Goal: Task Accomplishment & Management: Manage account settings

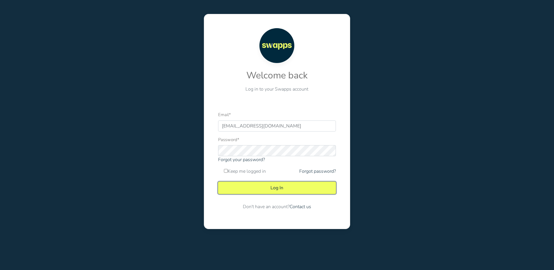
click at [283, 187] on button "Log In" at bounding box center [277, 188] width 118 height 12
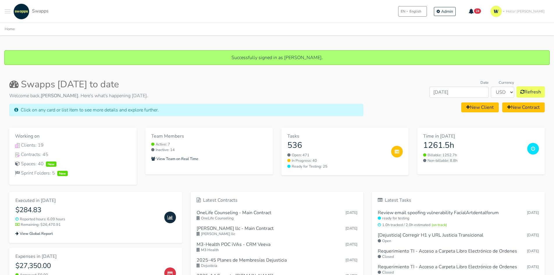
click at [10, 10] on button "Toggle navigation menu" at bounding box center [8, 11] width 6 height 16
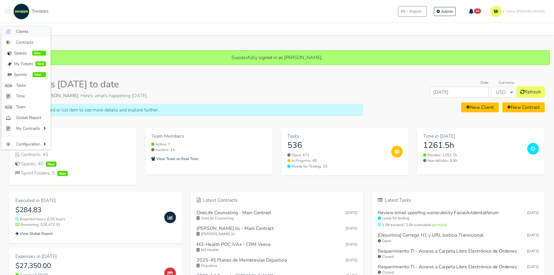
click at [21, 33] on span "Clients" at bounding box center [31, 31] width 30 height 6
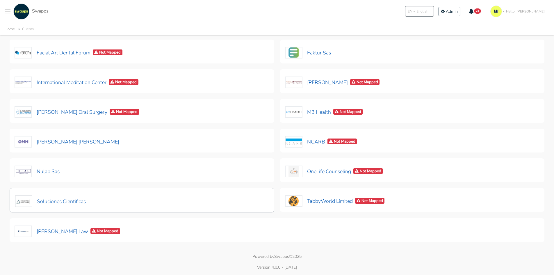
scroll to position [141, 0]
click at [59, 200] on button "Soluciones Cientificas" at bounding box center [51, 201] width 72 height 12
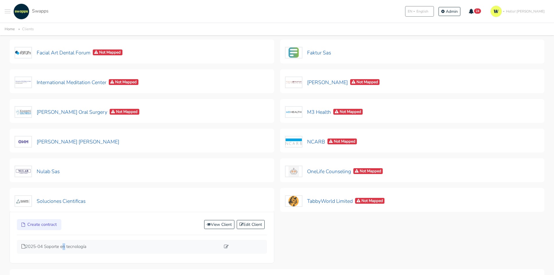
click at [63, 242] on div "2025-04 Soporte en tecnología" at bounding box center [142, 247] width 250 height 14
click at [48, 246] on p "2025-04 Soporte en tecnología" at bounding box center [121, 246] width 199 height 7
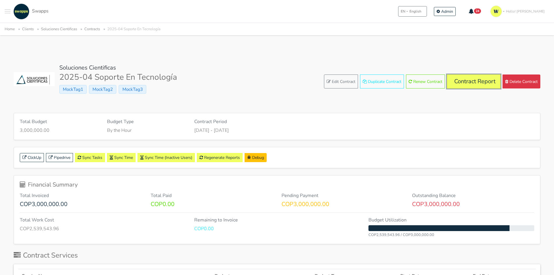
click at [464, 78] on link "Contract Report" at bounding box center [473, 81] width 53 height 14
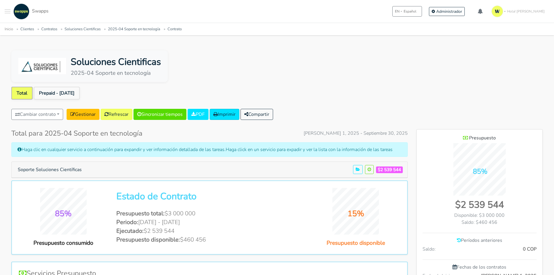
scroll to position [425, 126]
click at [42, 90] on link "Prepaid - Jul 01" at bounding box center [57, 93] width 46 height 13
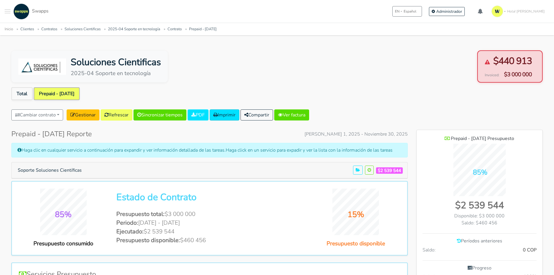
scroll to position [453, 126]
click at [69, 169] on button "Soporte Soluciones Científicas" at bounding box center [50, 170] width 72 height 11
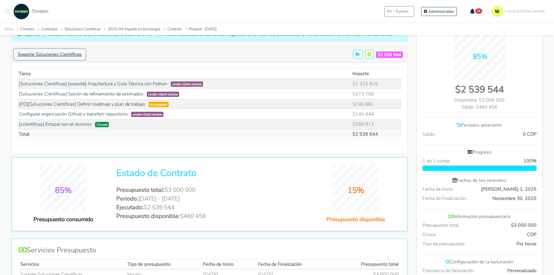
scroll to position [116, 0]
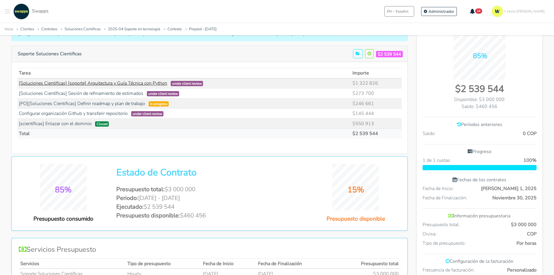
click at [133, 84] on link "[Soluciones Cientificas] [soporte] Arquitectura y Guía Técnica con Python" at bounding box center [93, 83] width 148 height 6
click at [128, 94] on link "[Soluciones Científicas] Sesión de refinamiento de estimados" at bounding box center [81, 93] width 124 height 6
click at [101, 104] on link "[PO][Soluciones Cientificas] Definir roadmap y plan de trabajo" at bounding box center [82, 103] width 126 height 6
click at [71, 112] on link "Configurar organización Github y transferir repositorio" at bounding box center [73, 113] width 109 height 6
click at [60, 124] on link "[scientíficas] Enlazar con el dominio" at bounding box center [55, 123] width 73 height 6
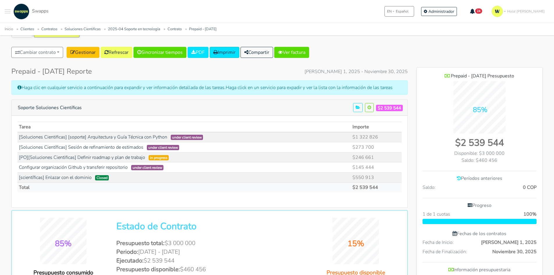
scroll to position [0, 0]
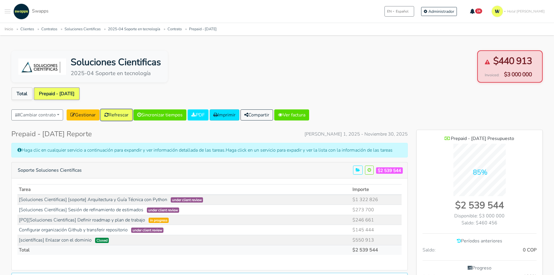
click at [124, 116] on link "Refrescar" at bounding box center [117, 114] width 32 height 11
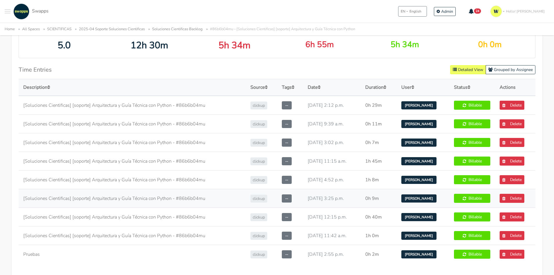
scroll to position [320, 0]
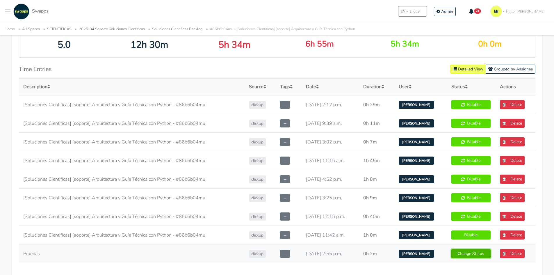
click at [463, 249] on link "Change Status" at bounding box center [470, 253] width 39 height 9
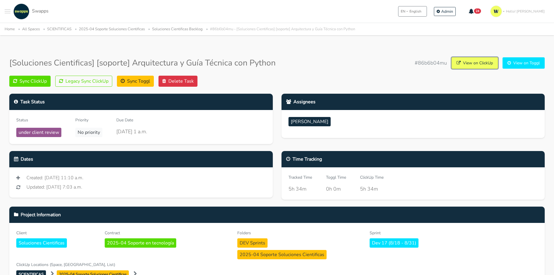
click at [469, 60] on link "View on ClickUp" at bounding box center [474, 62] width 46 height 11
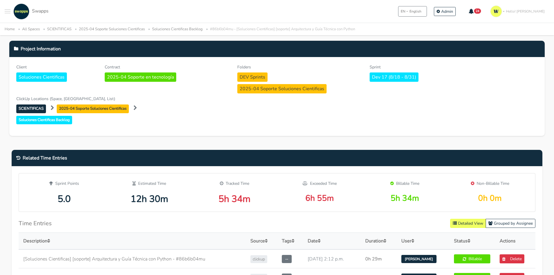
scroll to position [203, 0]
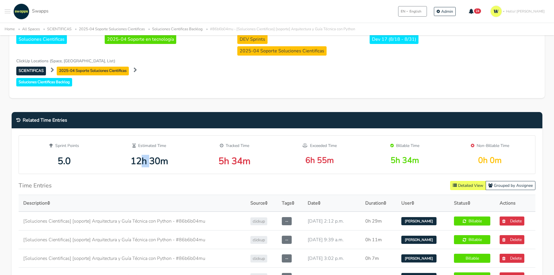
drag, startPoint x: 140, startPoint y: 149, endPoint x: 149, endPoint y: 147, distance: 8.5
click at [149, 156] on div "12h 30m" at bounding box center [149, 161] width 76 height 11
drag, startPoint x: 236, startPoint y: 149, endPoint x: 285, endPoint y: 153, distance: 48.6
click at [285, 153] on div "Sprint Points 5.0 Estimated Time 12h 30m Tracked Time 5h 34m Exceeded Time" at bounding box center [277, 154] width 511 height 24
drag, startPoint x: 414, startPoint y: 150, endPoint x: 379, endPoint y: 153, distance: 35.9
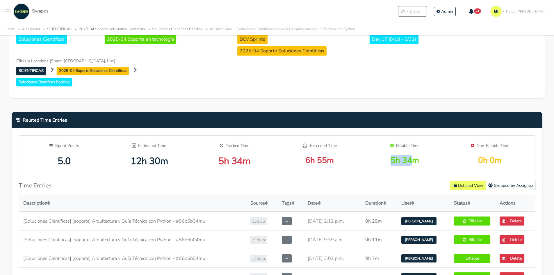
click at [379, 156] on div "5h 34m" at bounding box center [404, 161] width 76 height 10
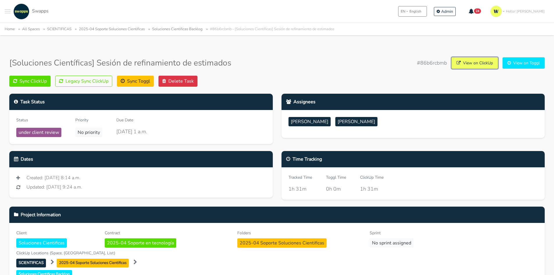
click at [464, 65] on link "View on ClickUp" at bounding box center [474, 62] width 46 height 11
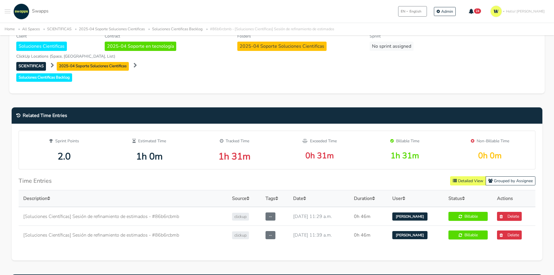
scroll to position [203, 0]
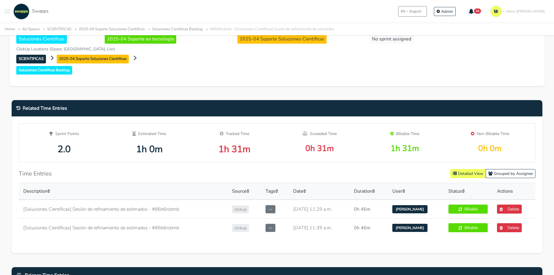
scroll to position [203, 0]
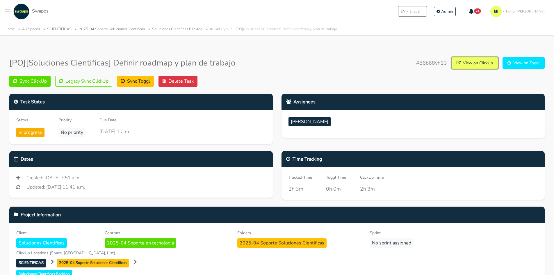
click at [474, 63] on link "View on ClickUp" at bounding box center [474, 62] width 46 height 11
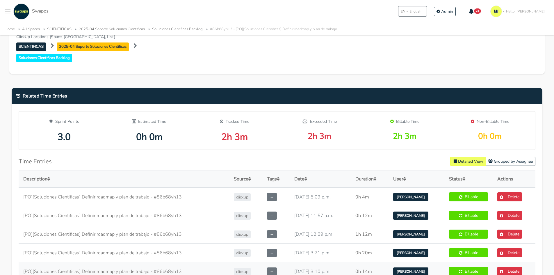
scroll to position [262, 0]
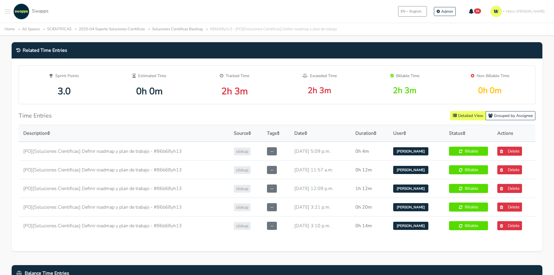
click at [353, 258] on div "Related Time Entries Sprint Points 3.0 Estimated Time 0h 0m Tracked Time 2h 3m …" at bounding box center [276, 150] width 539 height 216
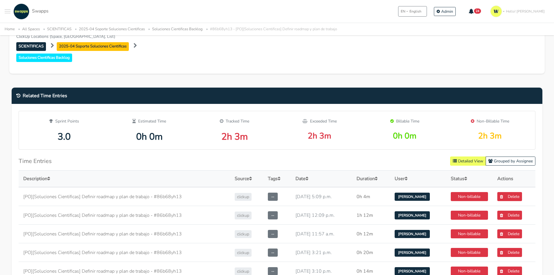
scroll to position [144, 0]
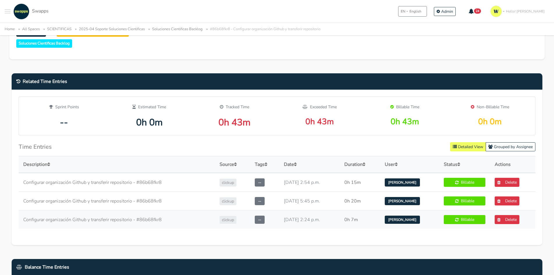
scroll to position [233, 0]
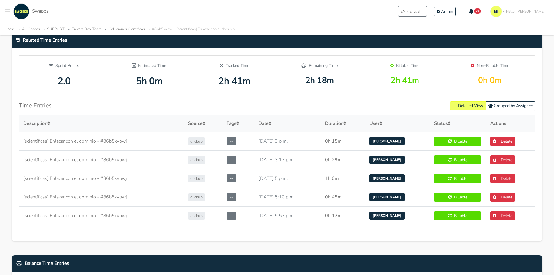
scroll to position [291, 0]
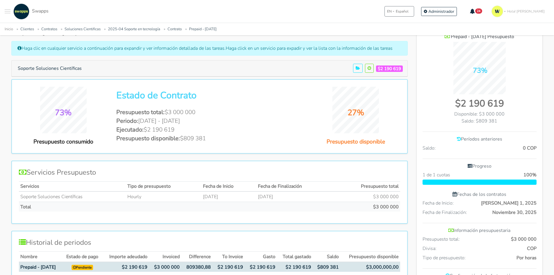
scroll to position [116, 0]
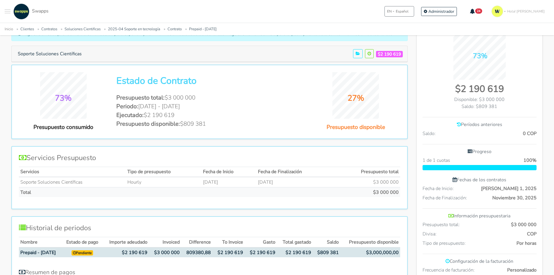
drag, startPoint x: 187, startPoint y: 124, endPoint x: 225, endPoint y: 124, distance: 38.4
click at [225, 124] on li "Presupuesto disponible: $809 381" at bounding box center [209, 123] width 186 height 9
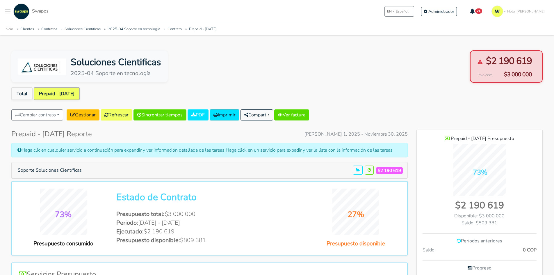
click at [269, 80] on div "Soluciones Cientificas 2025-04 Soporte en tecnología $2 190 619 Invoiced: $3 00…" at bounding box center [276, 66] width 531 height 32
click at [262, 115] on button "Compartir" at bounding box center [256, 114] width 33 height 11
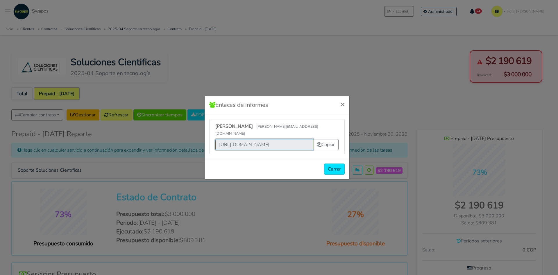
scroll to position [0, 233]
drag, startPoint x: 219, startPoint y: 141, endPoint x: 312, endPoint y: 137, distance: 93.1
click at [312, 139] on div "[URL][DOMAIN_NAME] Copiar" at bounding box center [276, 144] width 123 height 11
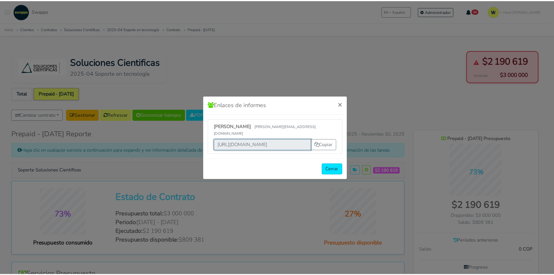
scroll to position [0, 0]
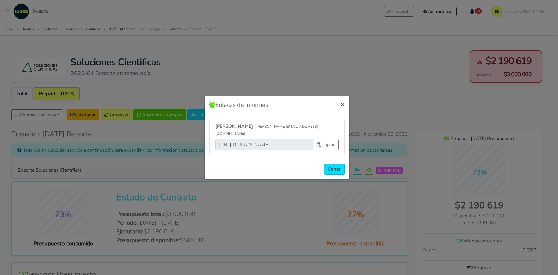
click at [343, 106] on span "×" at bounding box center [343, 103] width 4 height 9
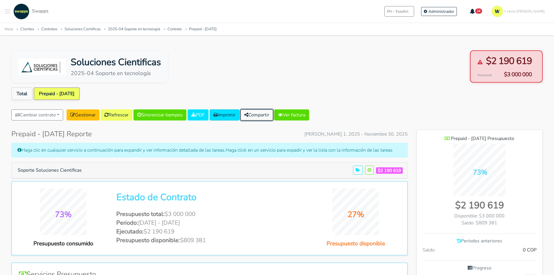
scroll to position [290210, 290538]
click at [60, 167] on button "Soporte Soluciones Científicas" at bounding box center [50, 170] width 72 height 11
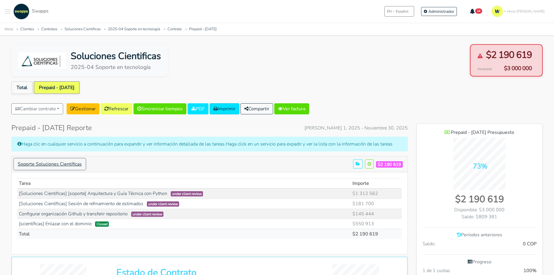
scroll to position [0, 0]
